Goal: Information Seeking & Learning: Learn about a topic

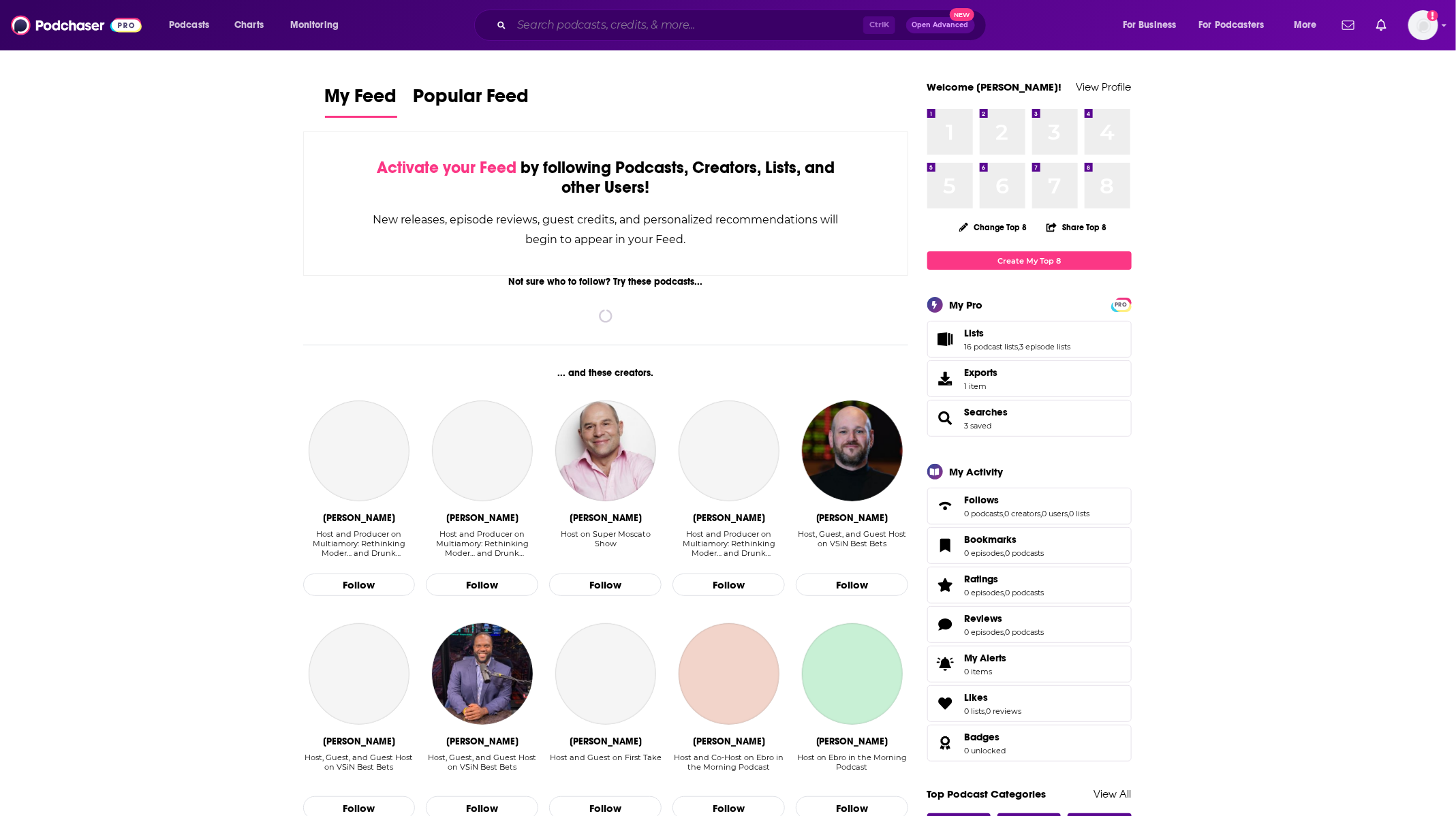
click at [617, 20] on input "Search podcasts, credits, & more..." at bounding box center [688, 25] width 352 height 22
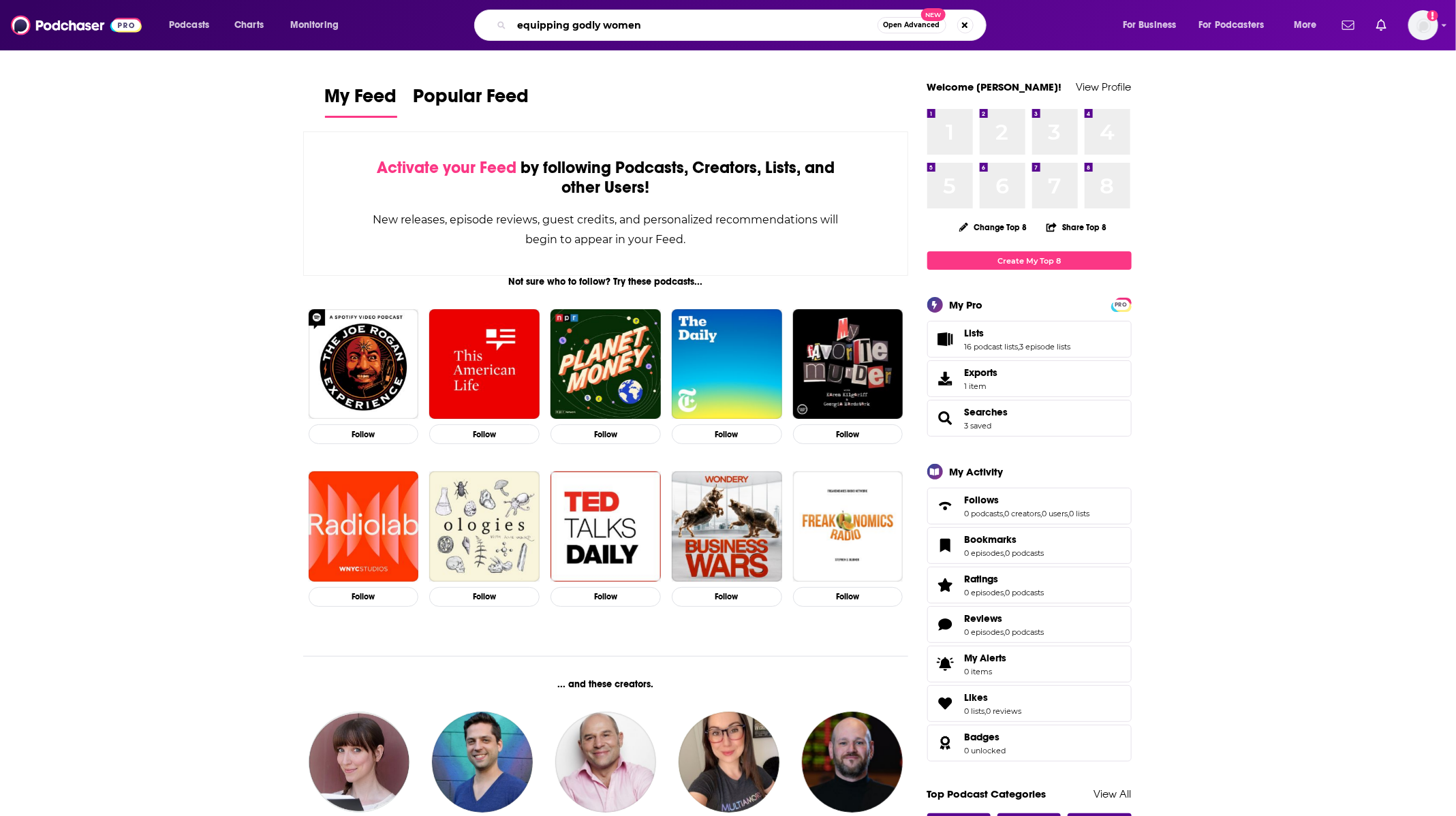
type input "equipping godly women"
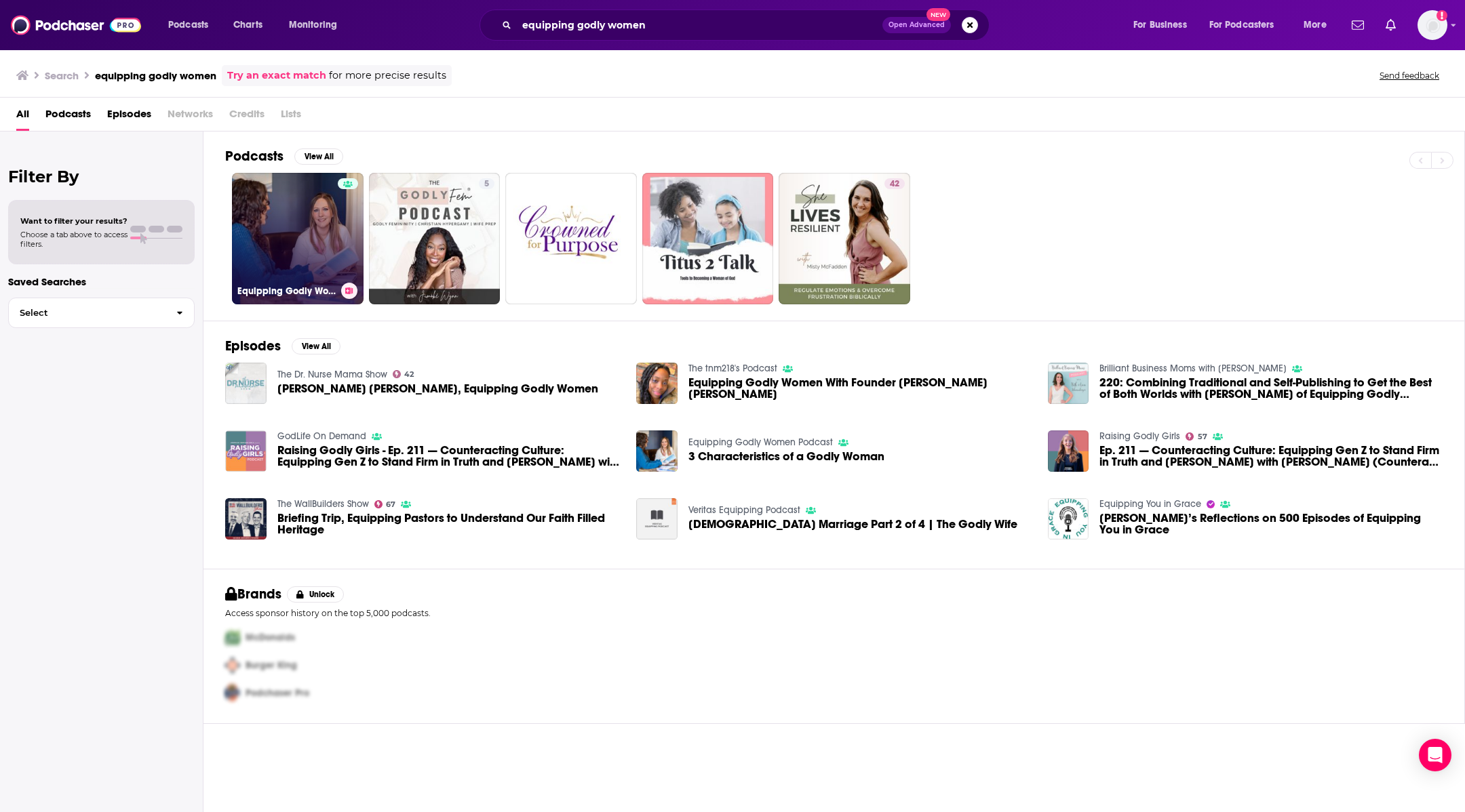
click at [313, 210] on link "Equipping Godly Women Podcast" at bounding box center [298, 239] width 132 height 132
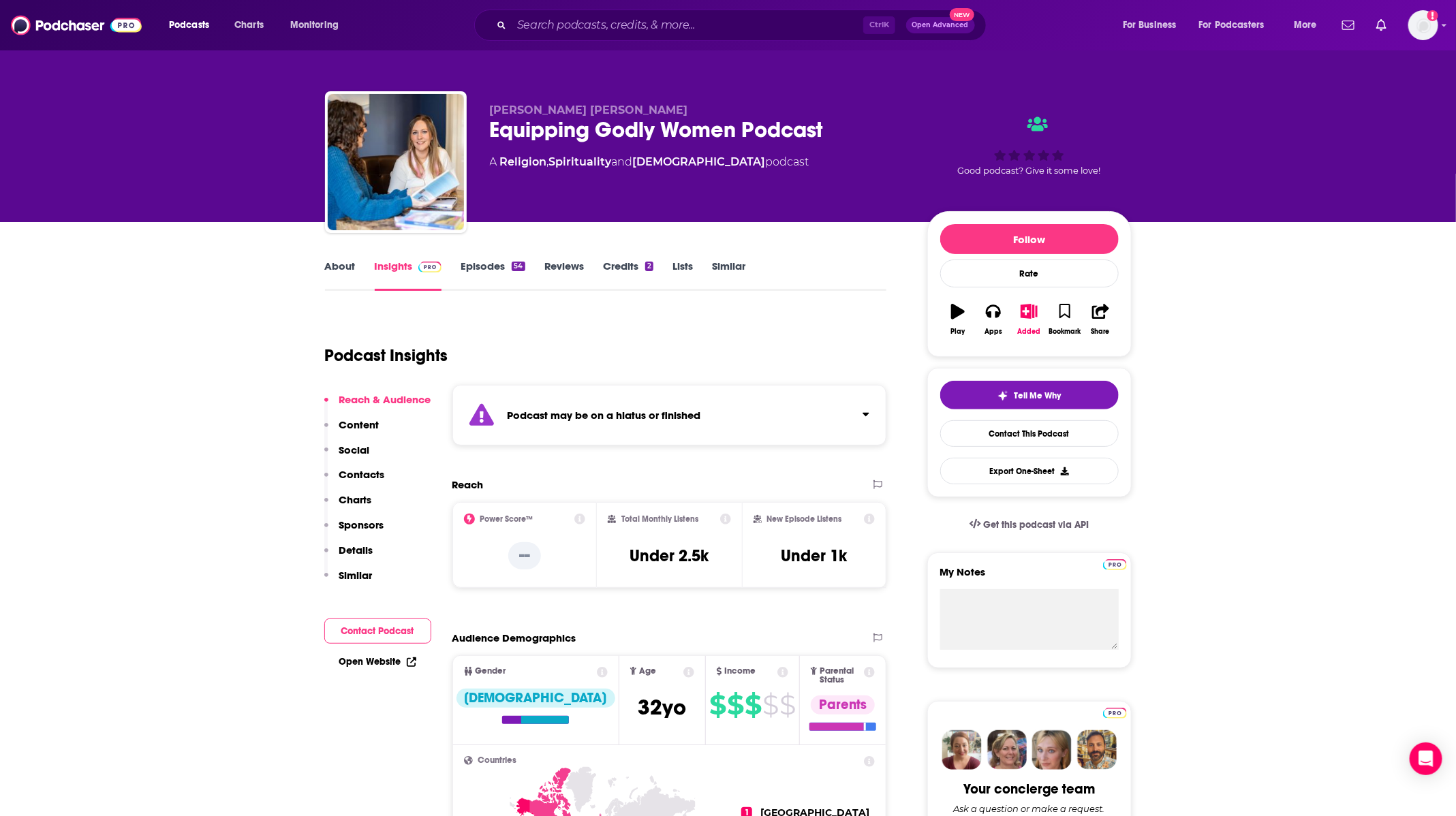
click at [721, 12] on div "Ctrl K Open Advanced New" at bounding box center [731, 25] width 513 height 31
click at [719, 25] on input "Search podcasts, credits, & more..." at bounding box center [688, 25] width 352 height 22
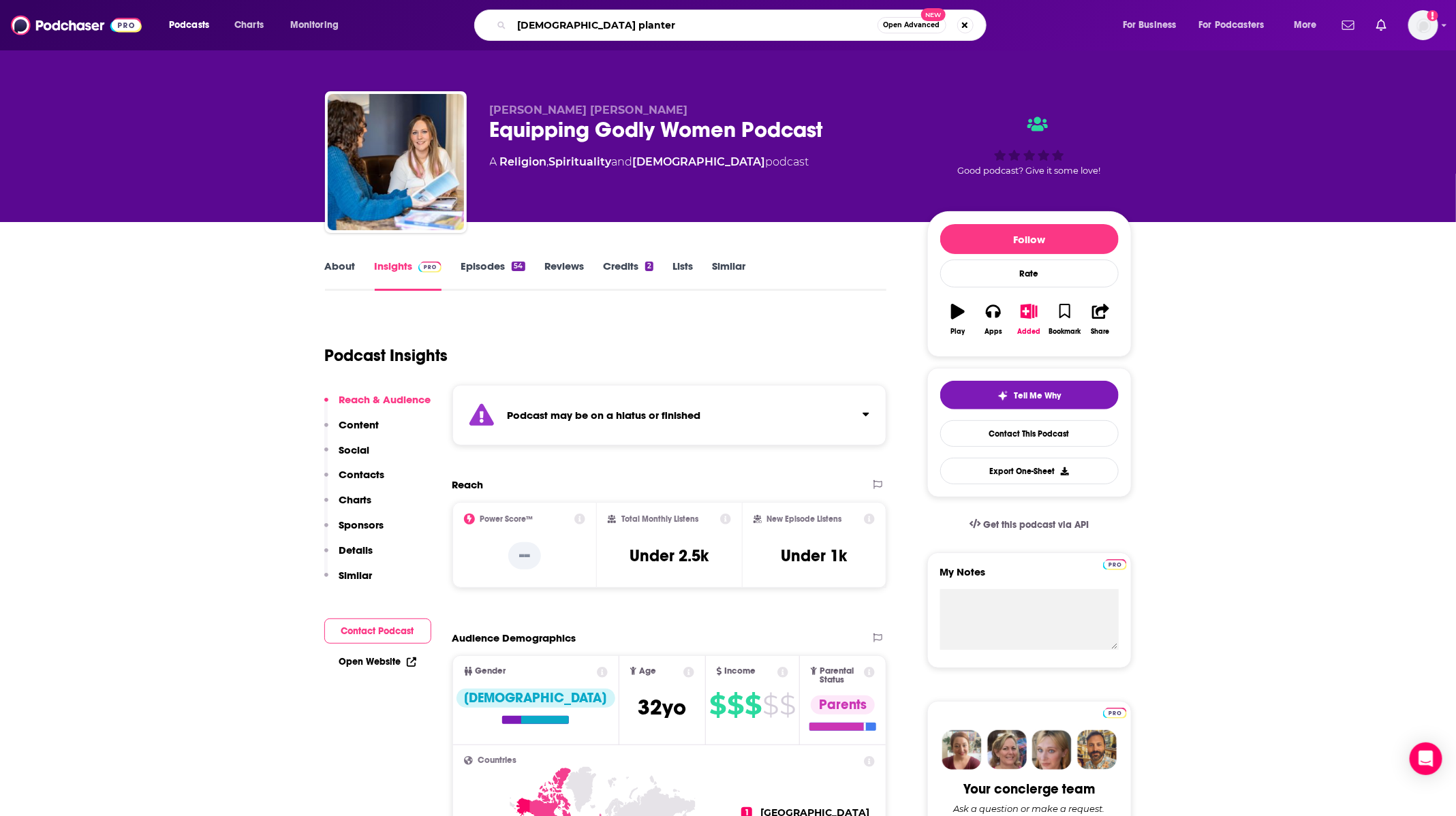
type input "[DEMOGRAPHIC_DATA] planters"
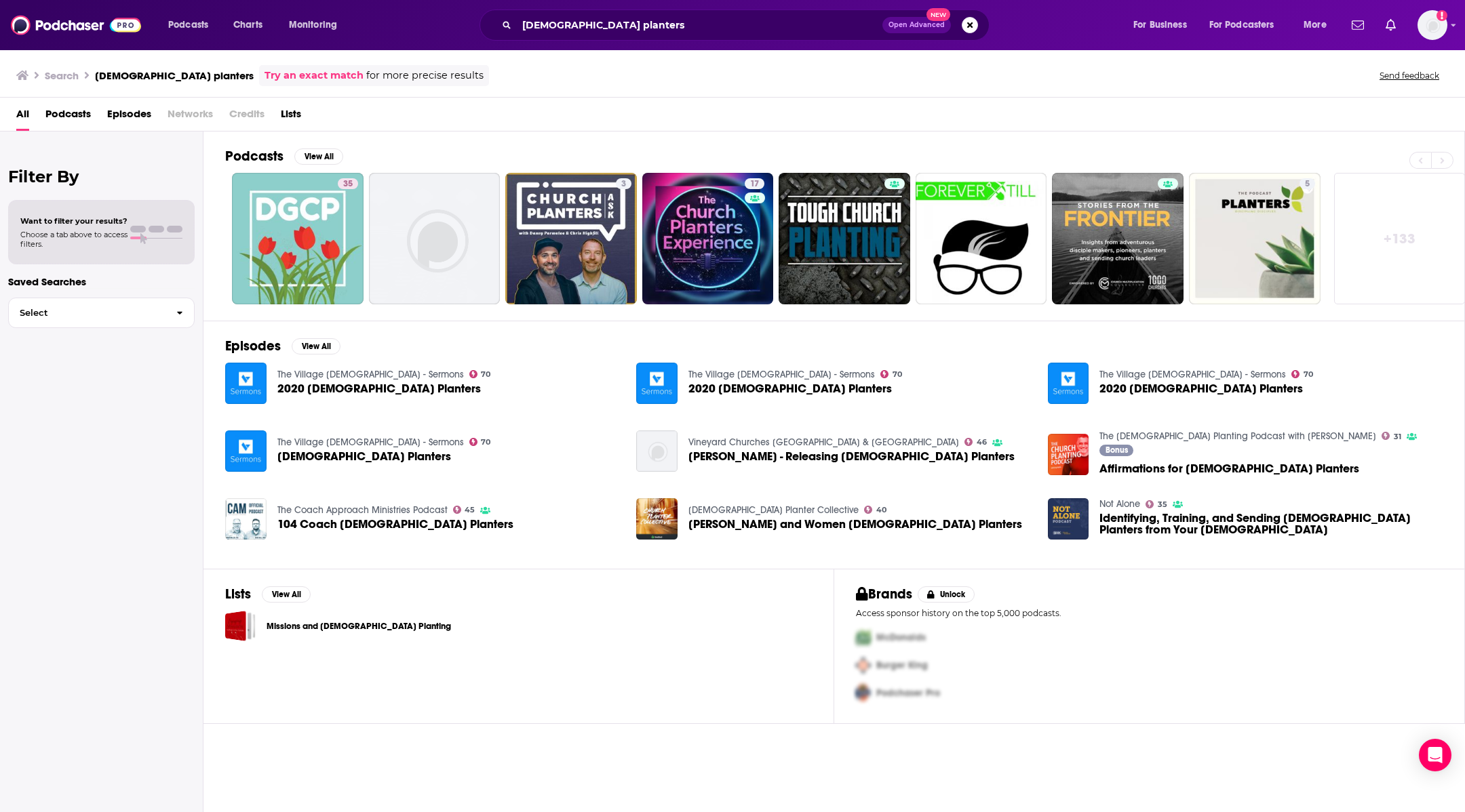
click at [628, 7] on div "Podcasts Charts Monitoring church planters Open Advanced New For Business For P…" at bounding box center [732, 25] width 1465 height 50
click at [632, 23] on input "[DEMOGRAPHIC_DATA] planters" at bounding box center [700, 25] width 366 height 22
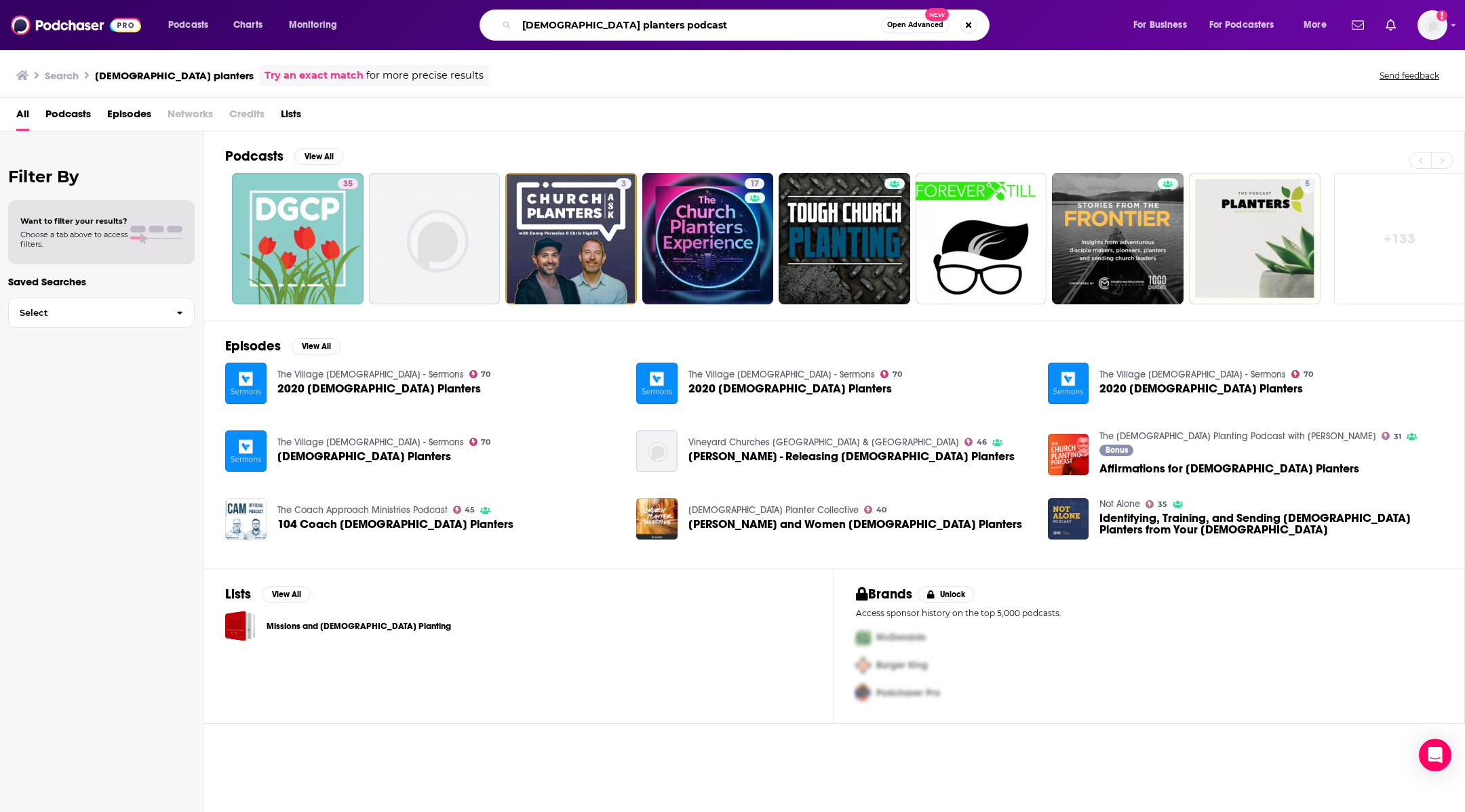
type input "church planters podcast"
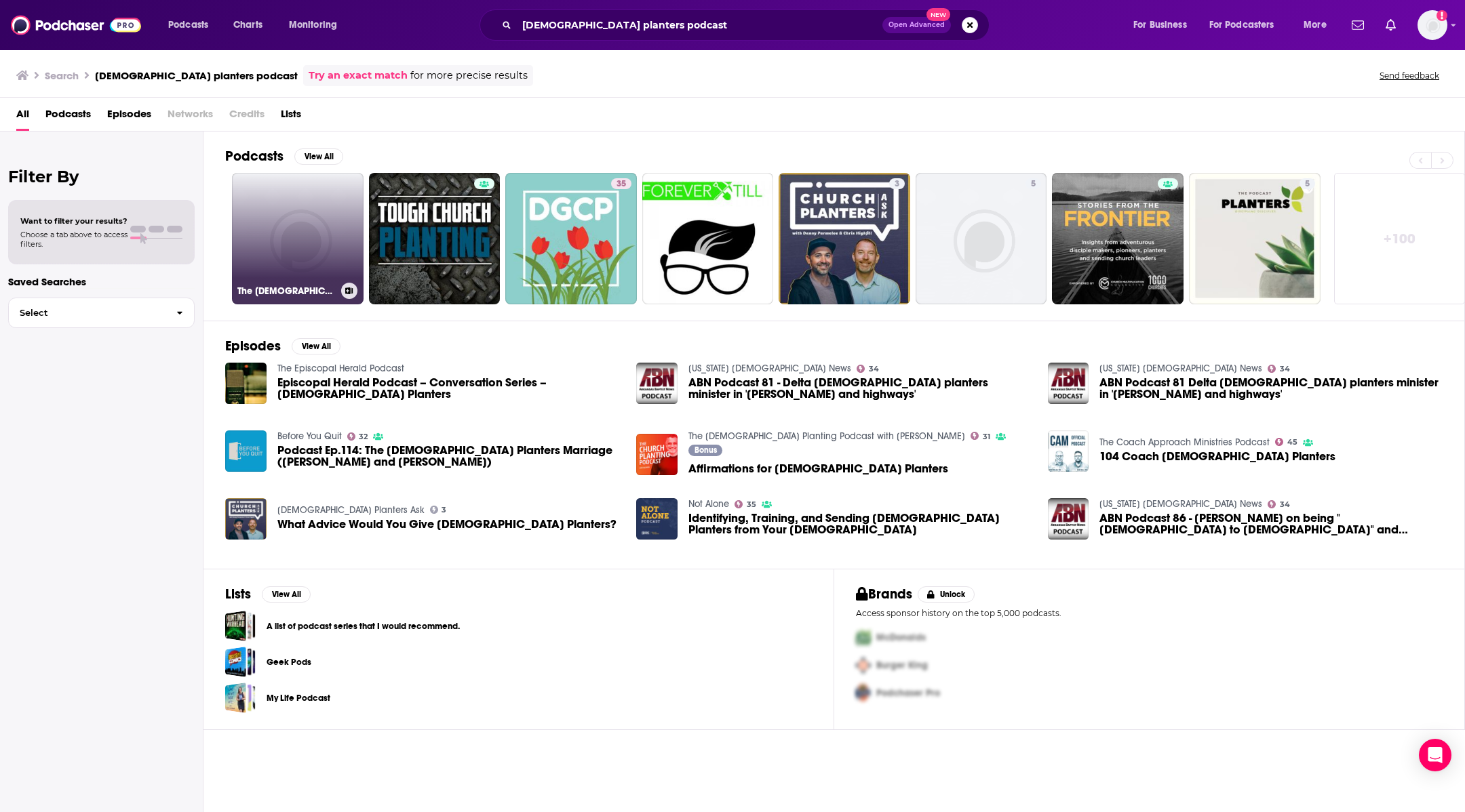
click at [251, 231] on link "The [DEMOGRAPHIC_DATA] Planters Podcast" at bounding box center [298, 239] width 132 height 132
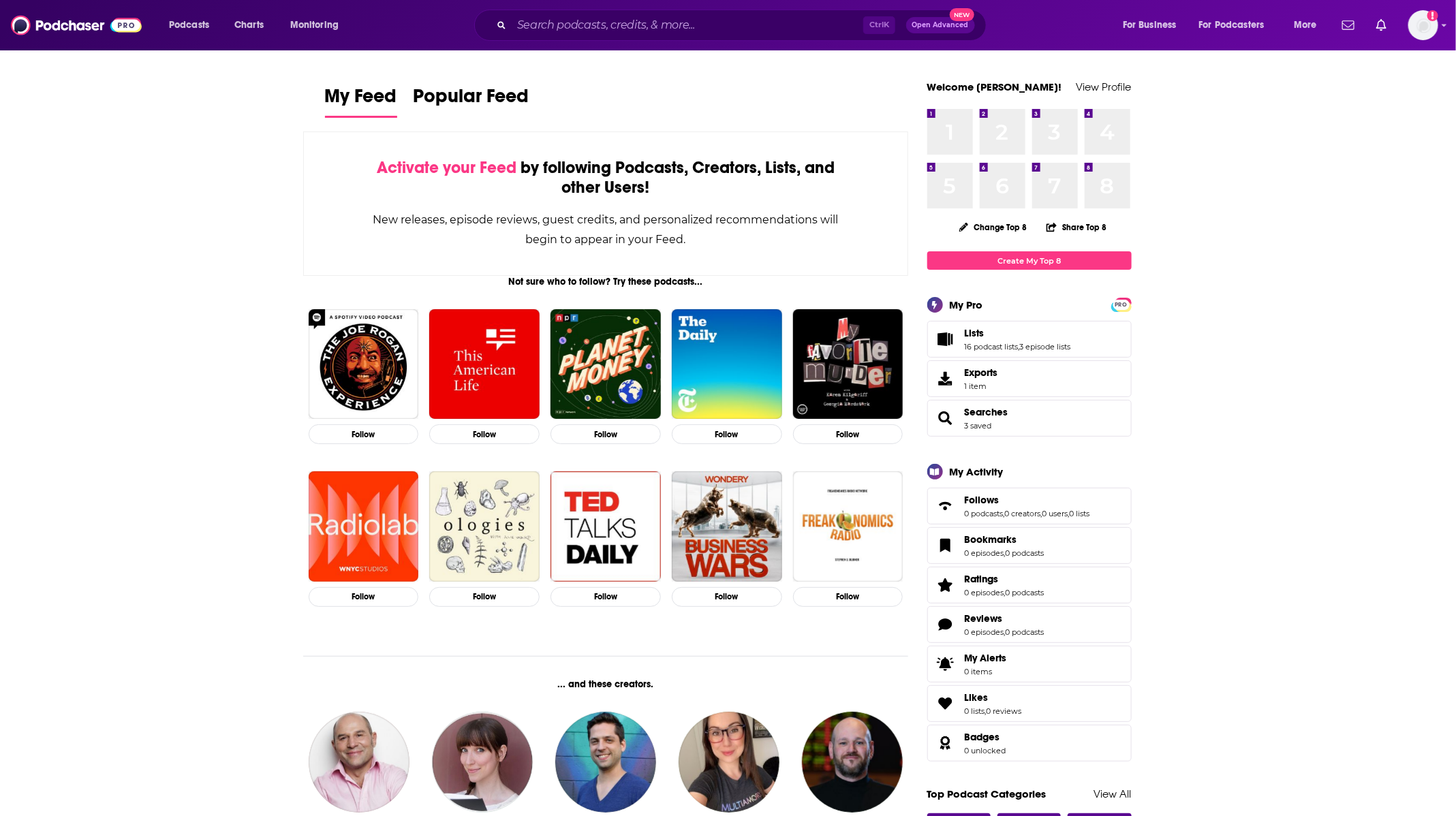
click at [662, 27] on input "Search podcasts, credits, & more..." at bounding box center [688, 25] width 352 height 22
click at [658, 29] on input "Search podcasts, credits, & more..." at bounding box center [688, 25] width 352 height 22
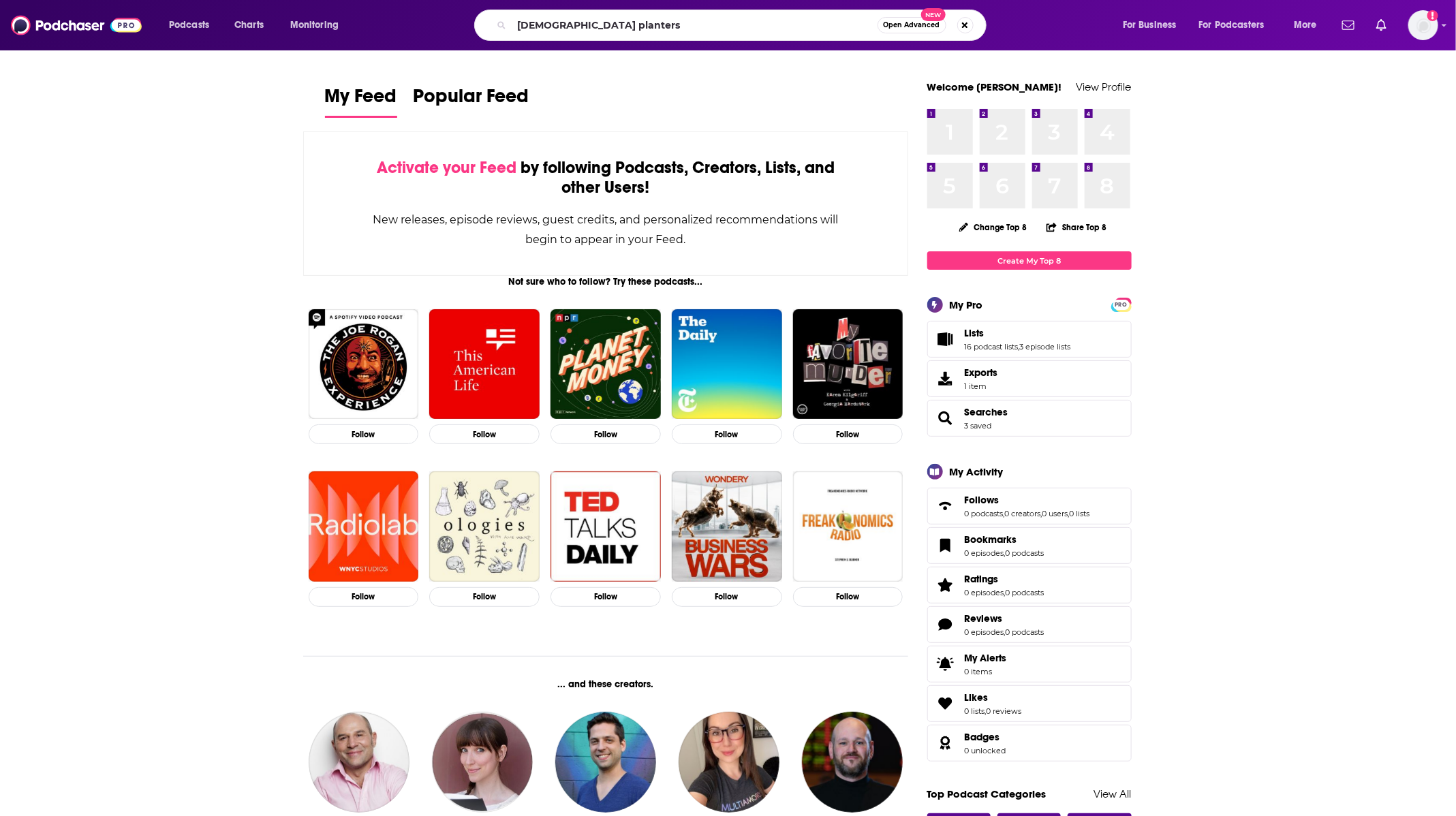
type input "[DEMOGRAPHIC_DATA] planters"
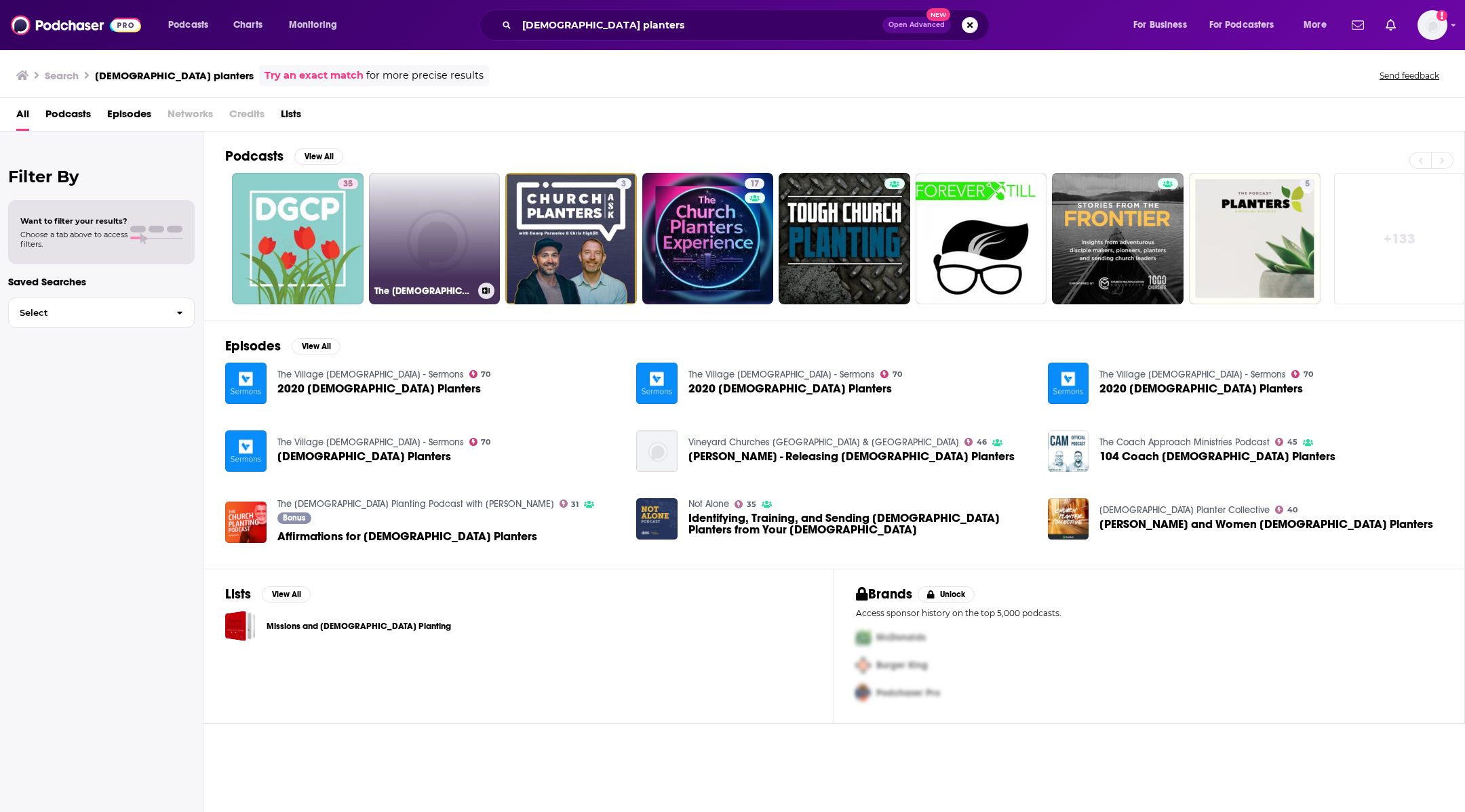
click at [444, 224] on link "The [DEMOGRAPHIC_DATA] Planters Podcast" at bounding box center [435, 239] width 132 height 132
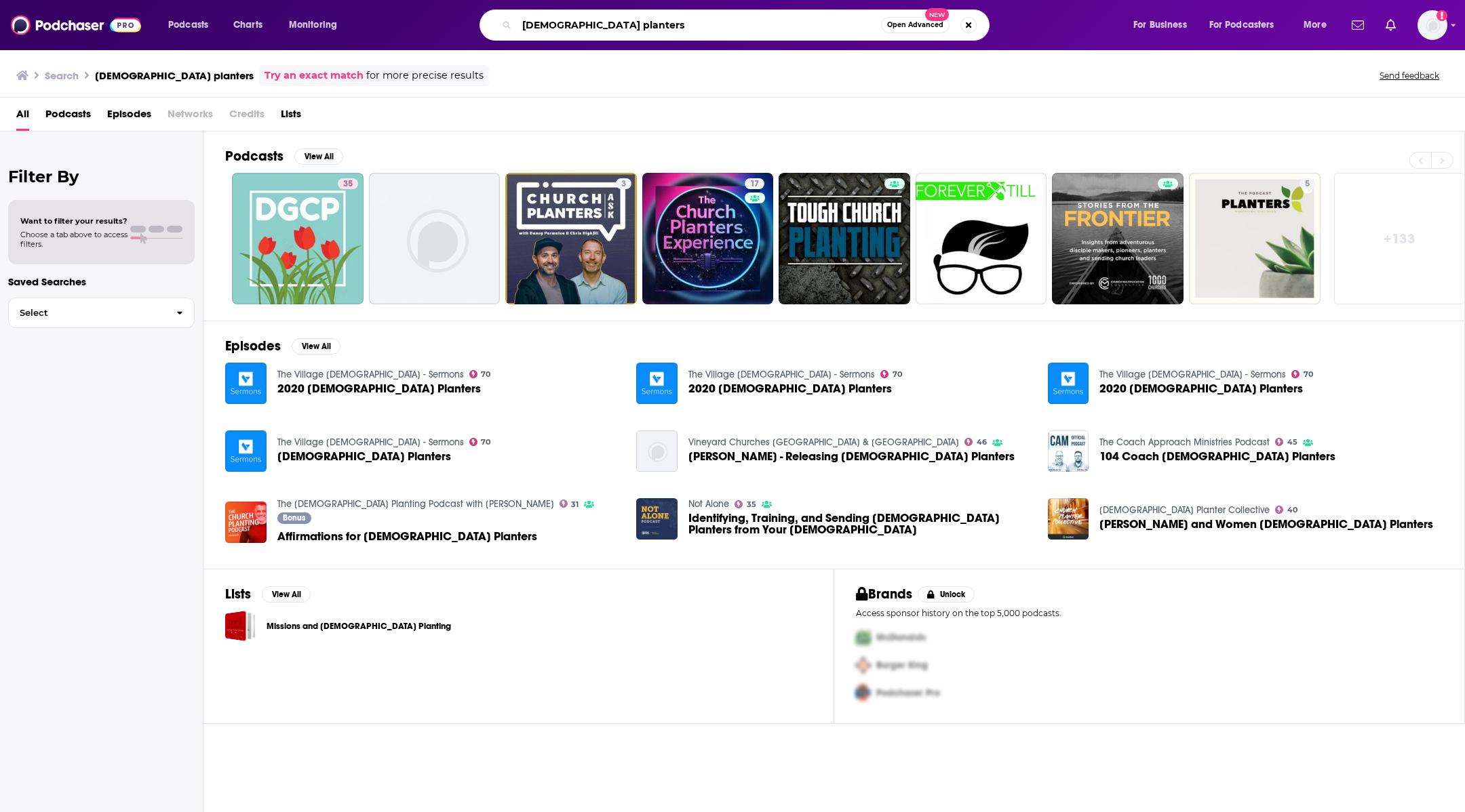
click at [618, 22] on input "[DEMOGRAPHIC_DATA] planters" at bounding box center [699, 25] width 364 height 22
type input "[PERSON_NAME]"
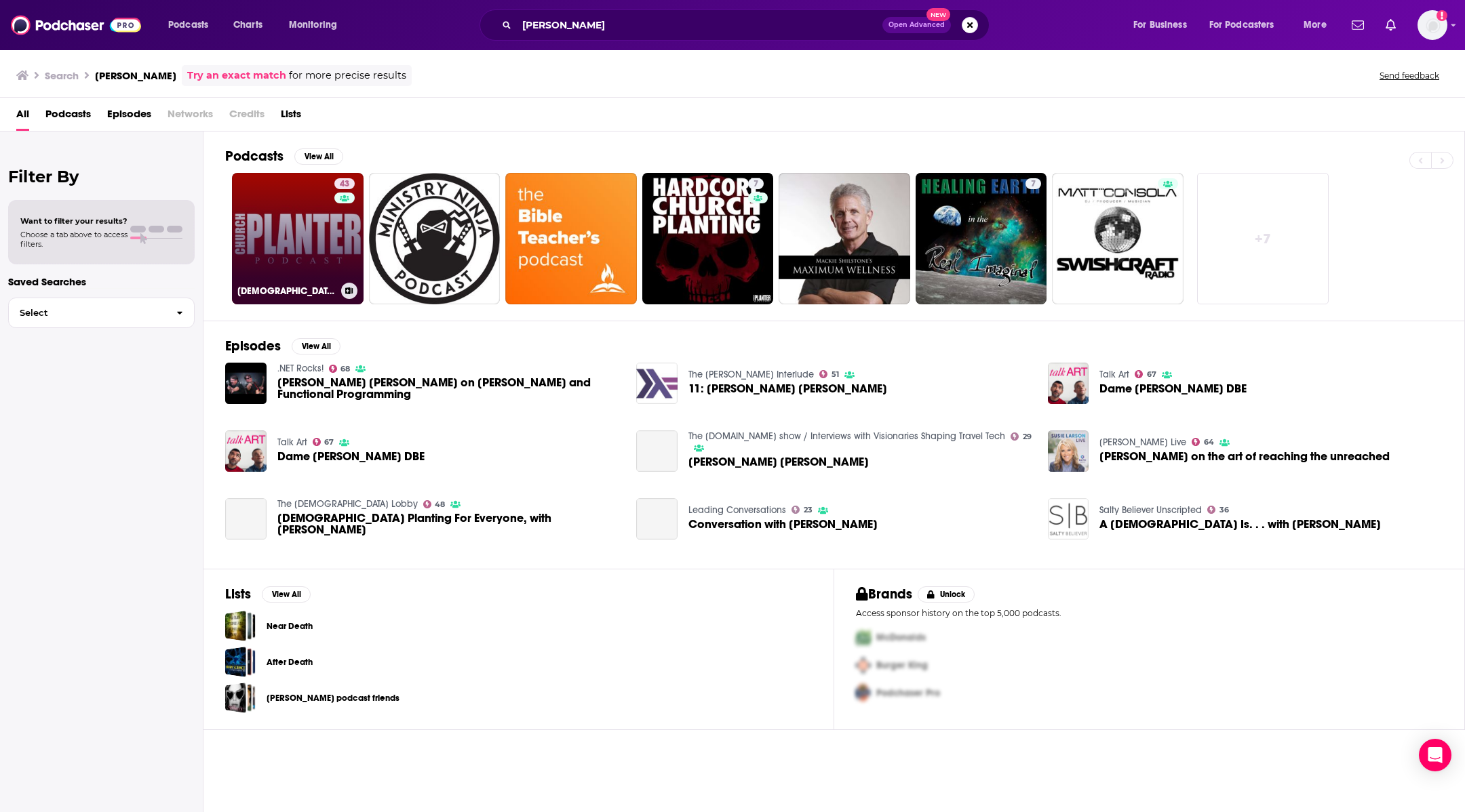
click at [265, 231] on link "43 [DEMOGRAPHIC_DATA] Planter Podcast" at bounding box center [298, 239] width 132 height 132
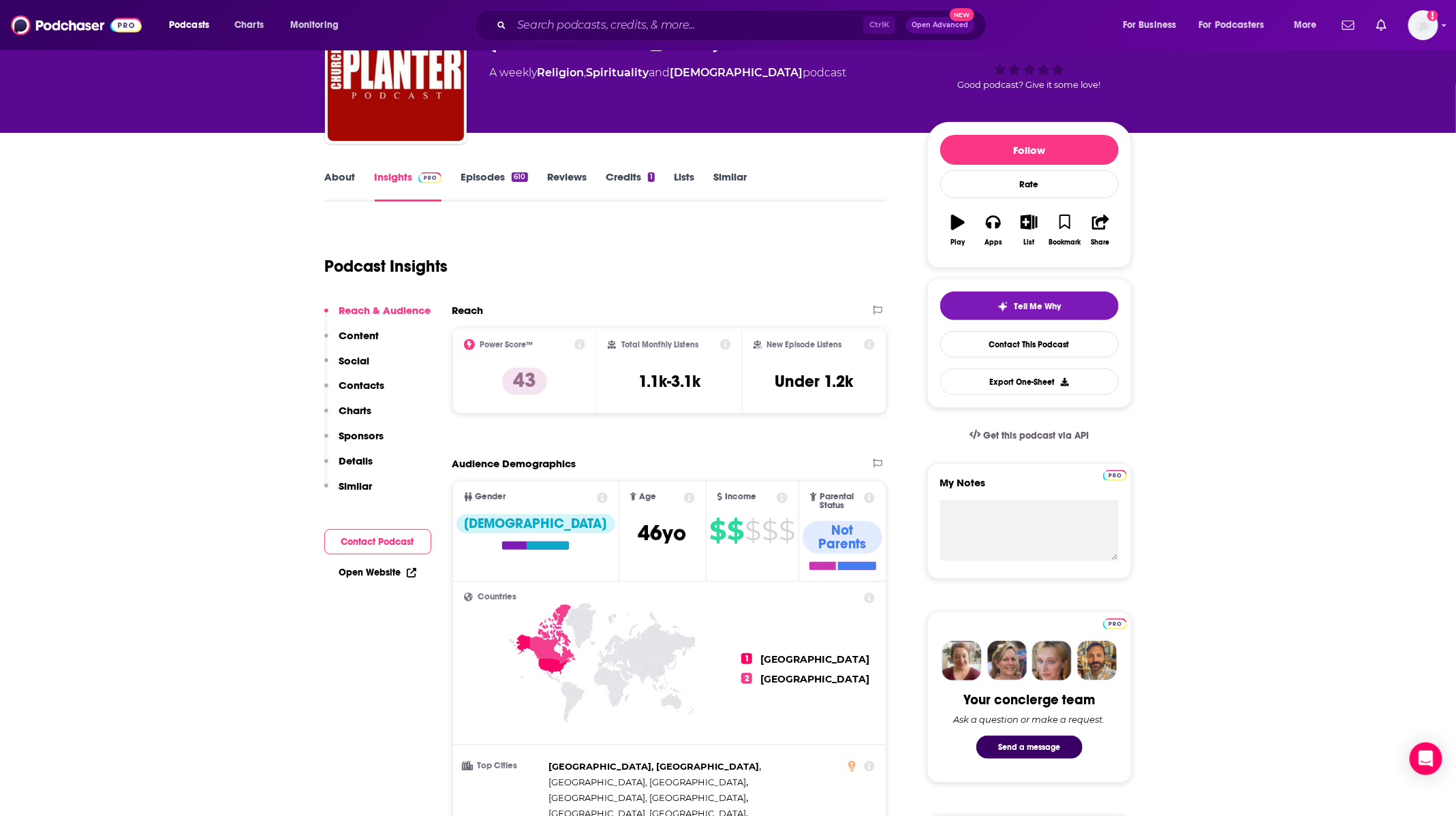
scroll to position [102, 0]
